Goal: Task Accomplishment & Management: Manage account settings

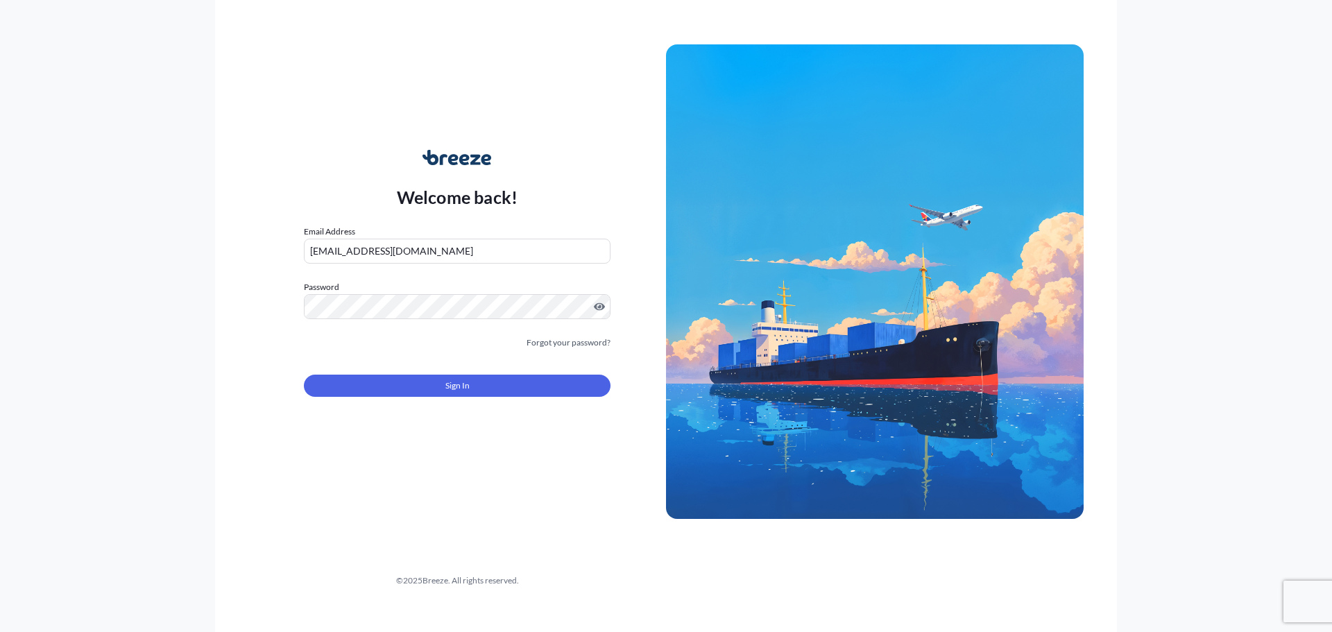
click at [474, 255] on input "[EMAIL_ADDRESS][DOMAIN_NAME]" at bounding box center [457, 251] width 307 height 25
drag, startPoint x: 427, startPoint y: 254, endPoint x: 213, endPoint y: 252, distance: 213.6
click at [214, 252] on div "Welcome back! Email Address [EMAIL_ADDRESS][DOMAIN_NAME] Password Must include:…" at bounding box center [666, 316] width 1332 height 632
type input "[EMAIL_ADDRESS][DOMAIN_NAME]"
click at [576, 383] on button "Sign In" at bounding box center [457, 386] width 307 height 22
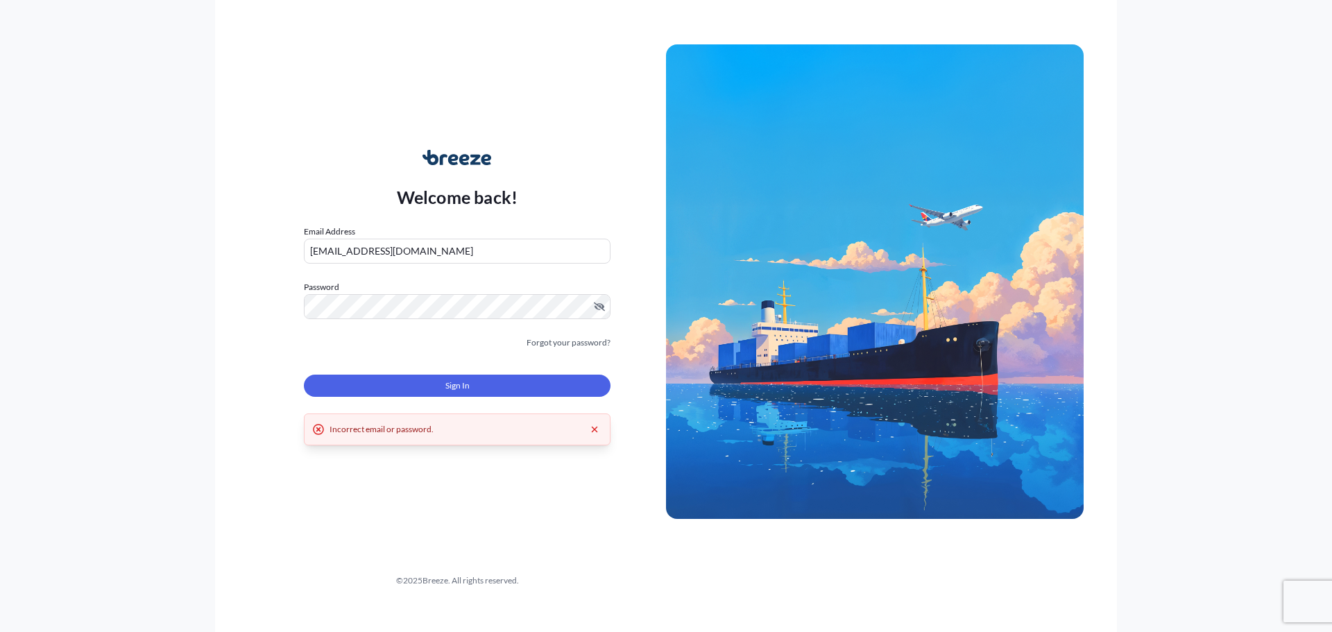
click at [568, 368] on div "Sign In" at bounding box center [457, 381] width 307 height 31
click at [567, 380] on button "Sign In" at bounding box center [457, 386] width 307 height 22
click at [397, 372] on div "Sign In" at bounding box center [457, 381] width 307 height 31
click at [399, 380] on button "Sign In" at bounding box center [457, 386] width 307 height 22
